Goal: Task Accomplishment & Management: Manage account settings

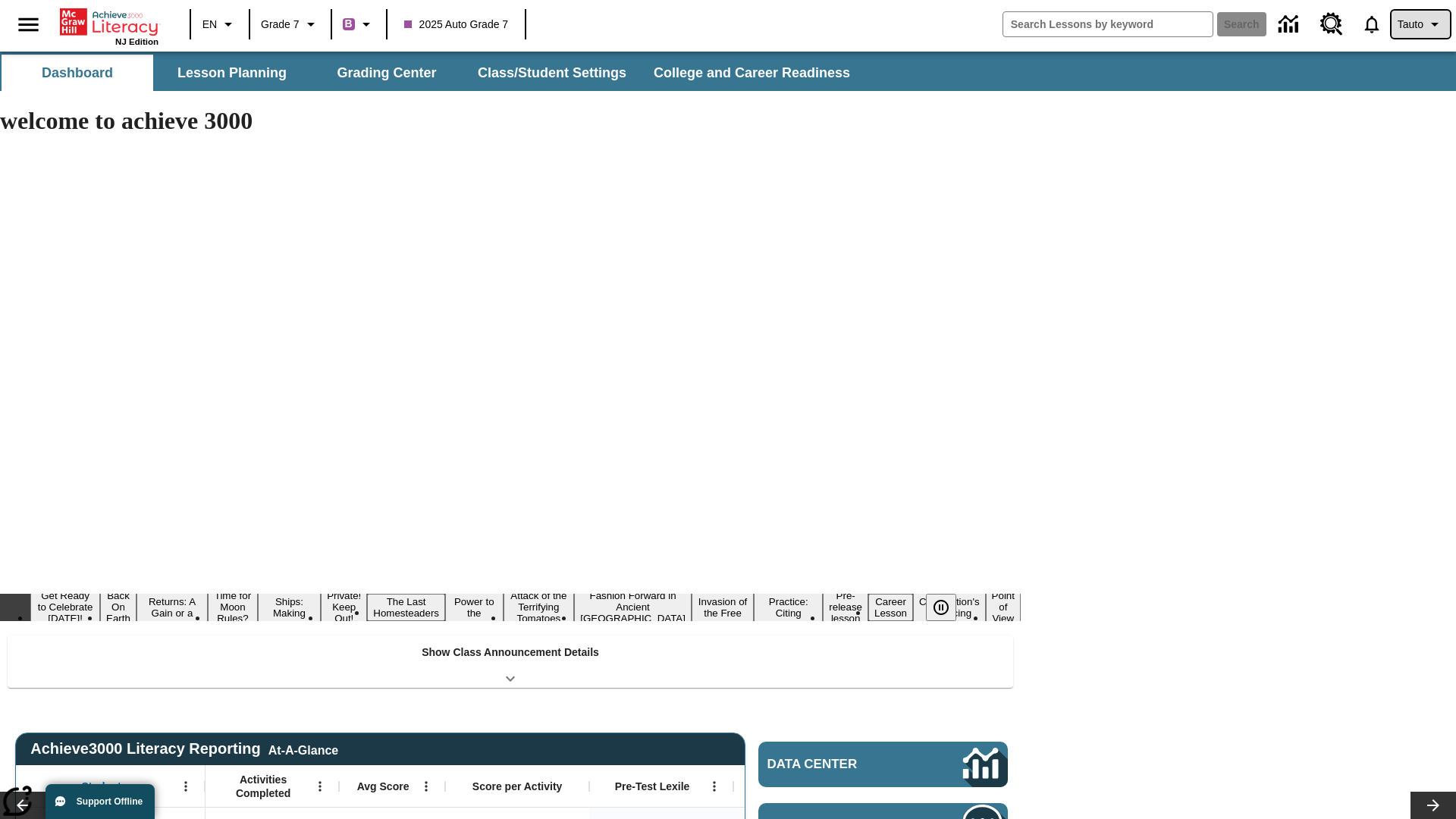
click at [1419, 24] on span "Tauto" at bounding box center [1410, 25] width 26 height 16
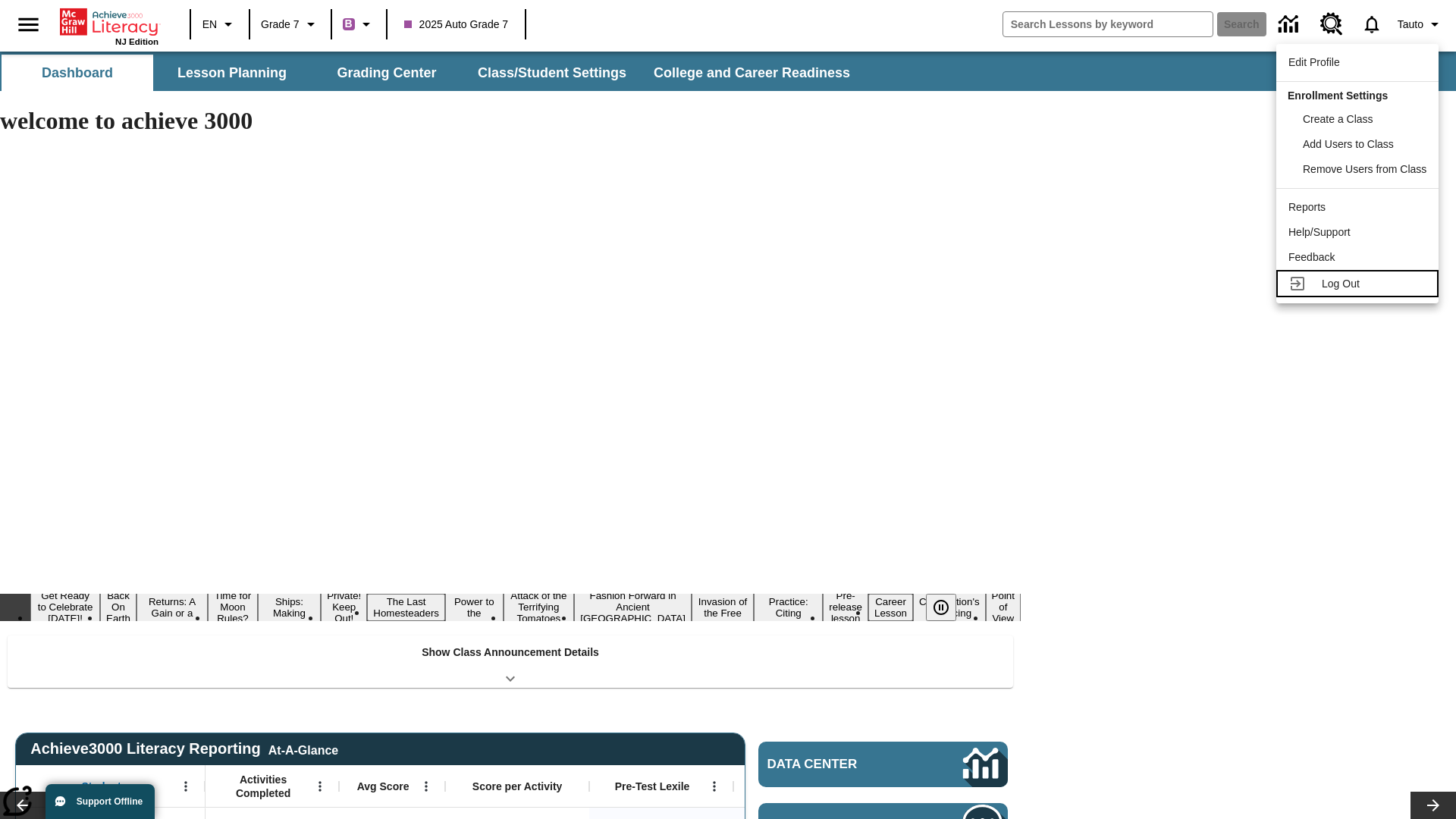
click at [1360, 284] on span "Log Out" at bounding box center [1340, 284] width 38 height 12
